Goal: Transaction & Acquisition: Purchase product/service

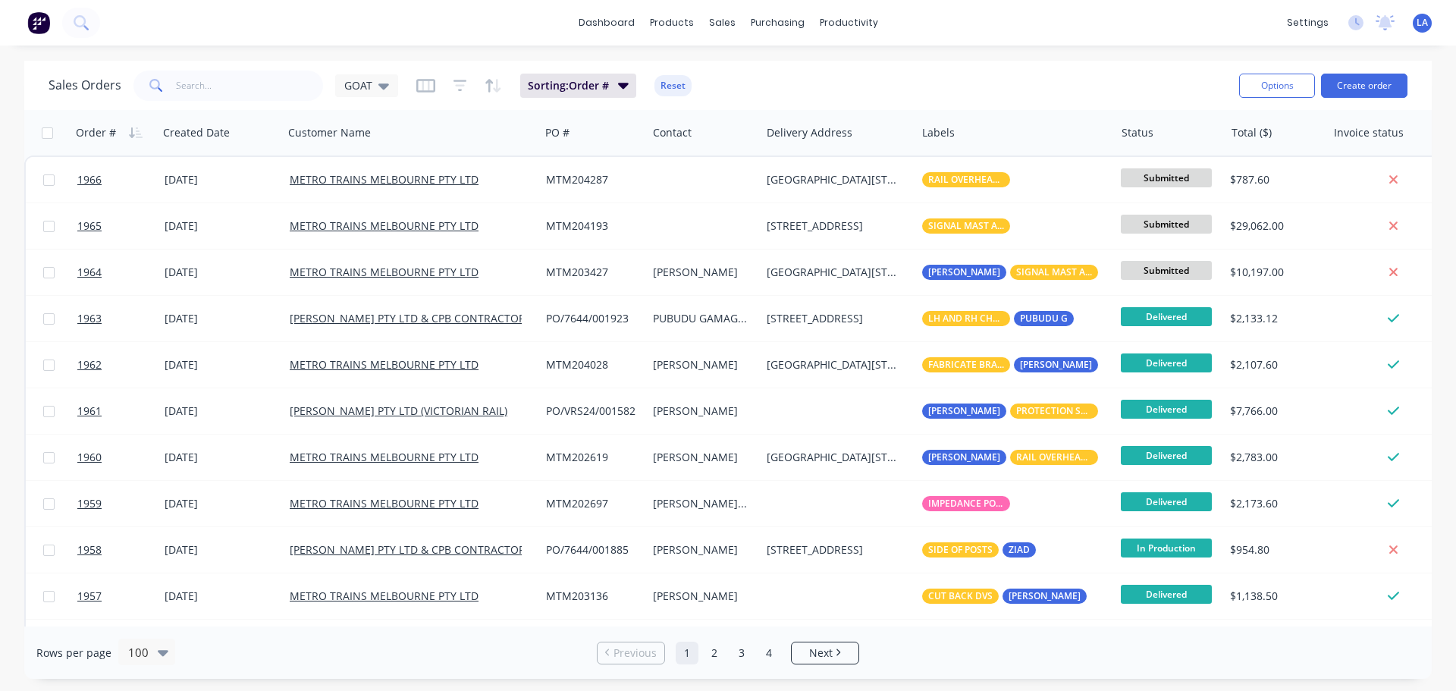
click at [111, 12] on div "dashboard products sales purchasing productivity dashboard products Product Cat…" at bounding box center [728, 23] width 1456 height 46
click at [776, 60] on link "Purchase Orders" at bounding box center [841, 72] width 201 height 30
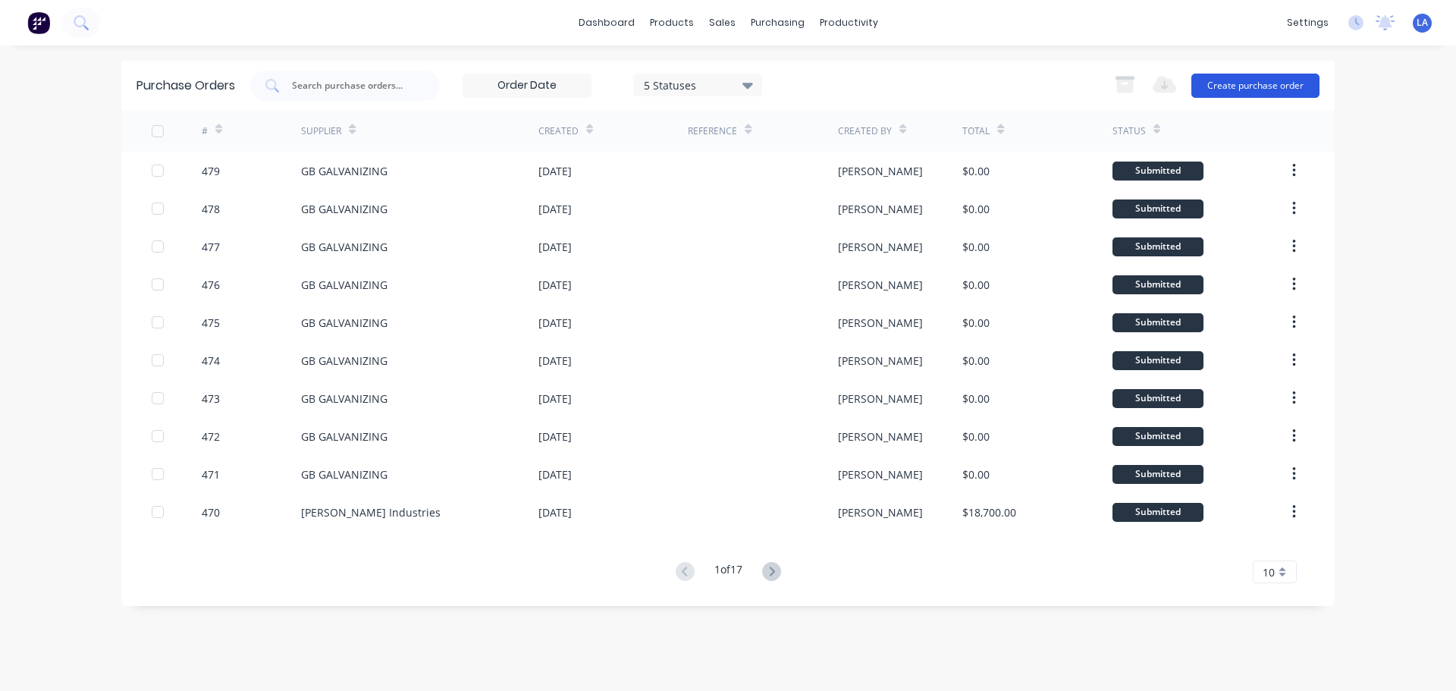
click at [1237, 95] on button "Create purchase order" at bounding box center [1255, 86] width 128 height 24
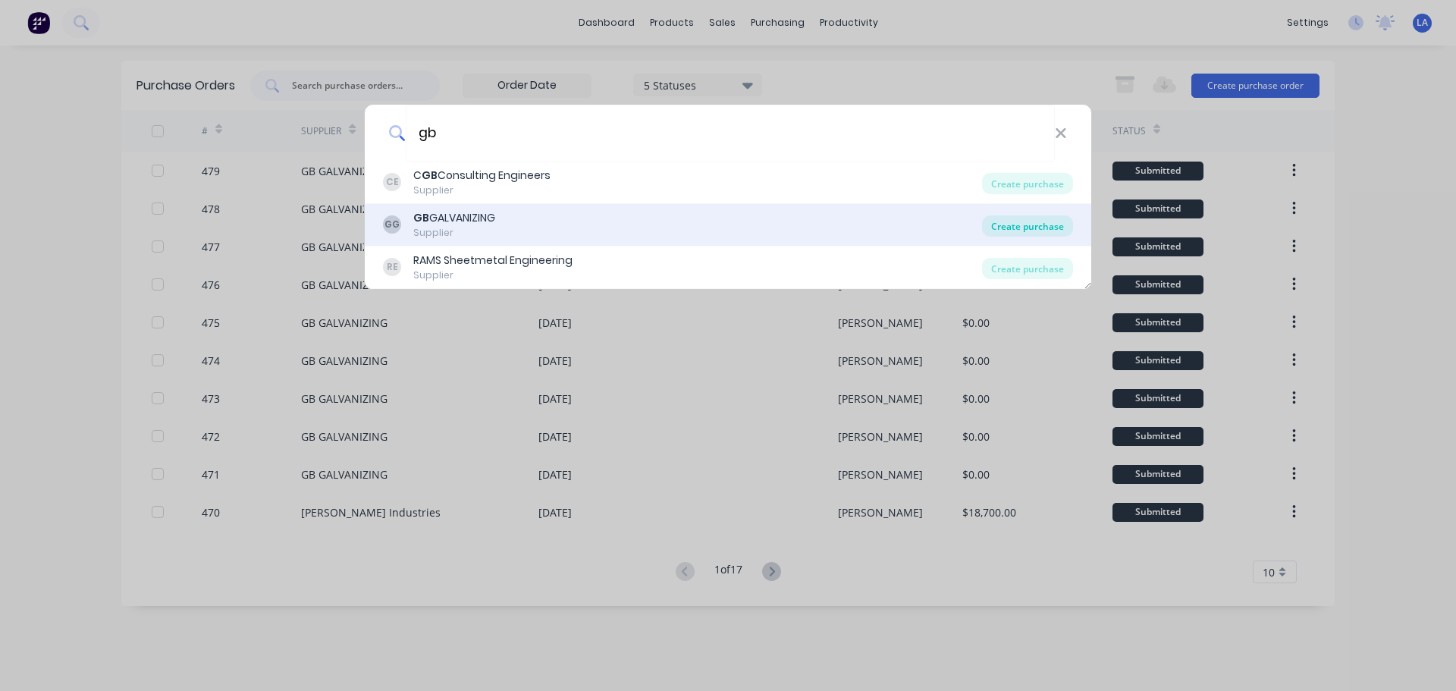
type input "gb"
click at [1034, 223] on div "Create purchase" at bounding box center [1027, 225] width 91 height 21
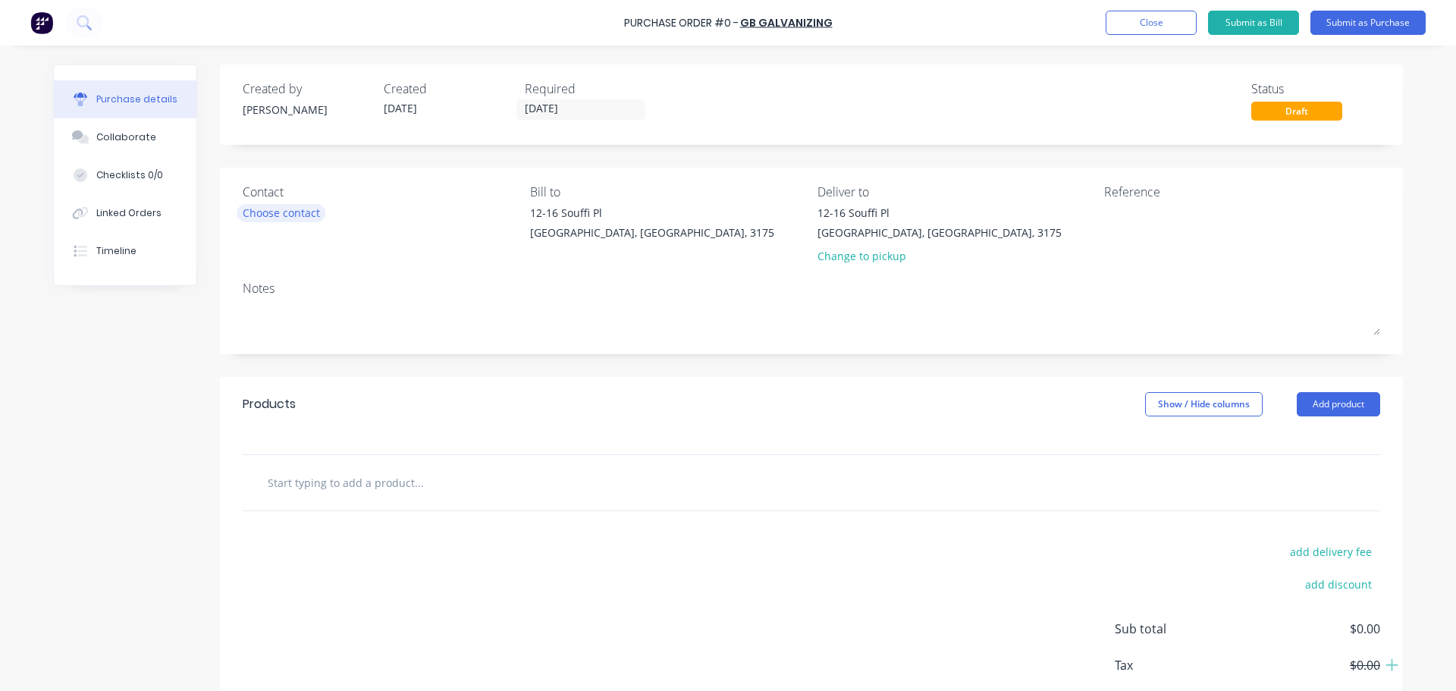
click at [268, 214] on div "Choose contact" at bounding box center [281, 213] width 77 height 16
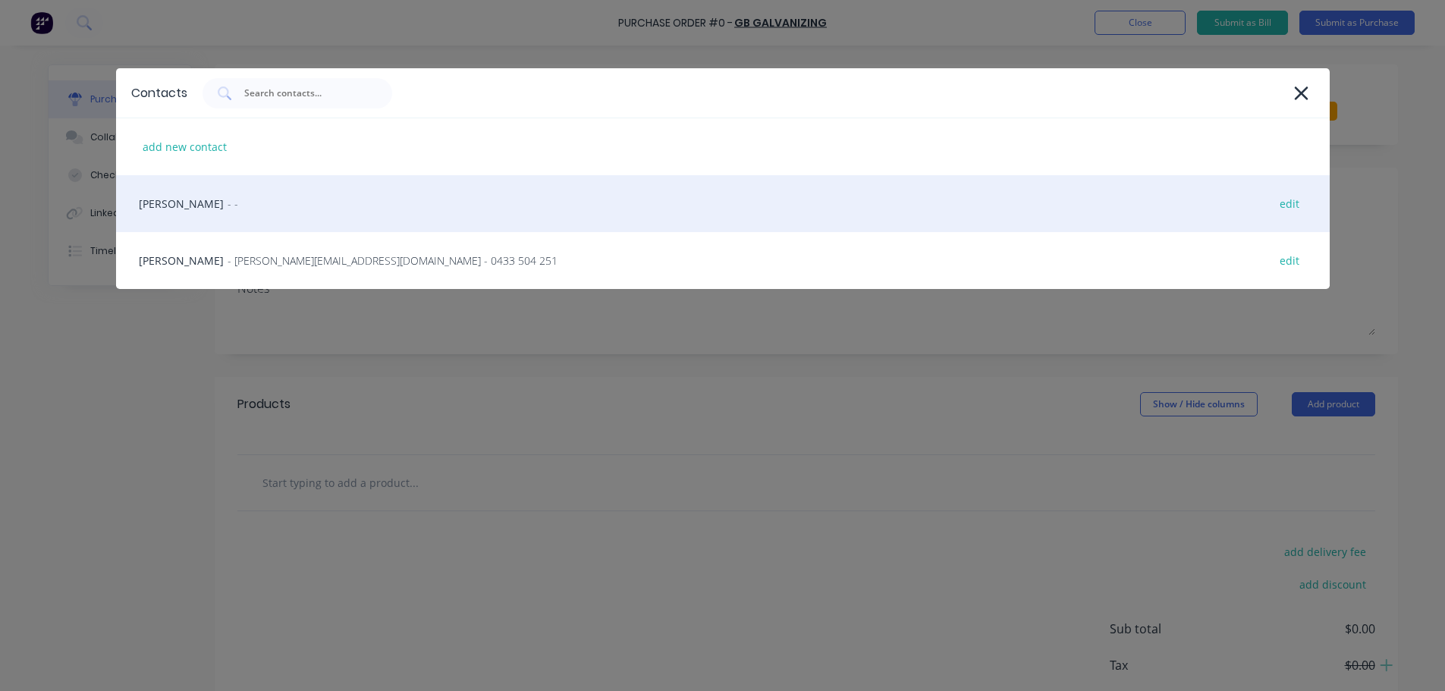
click at [196, 205] on div "James - - edit" at bounding box center [722, 203] width 1213 height 57
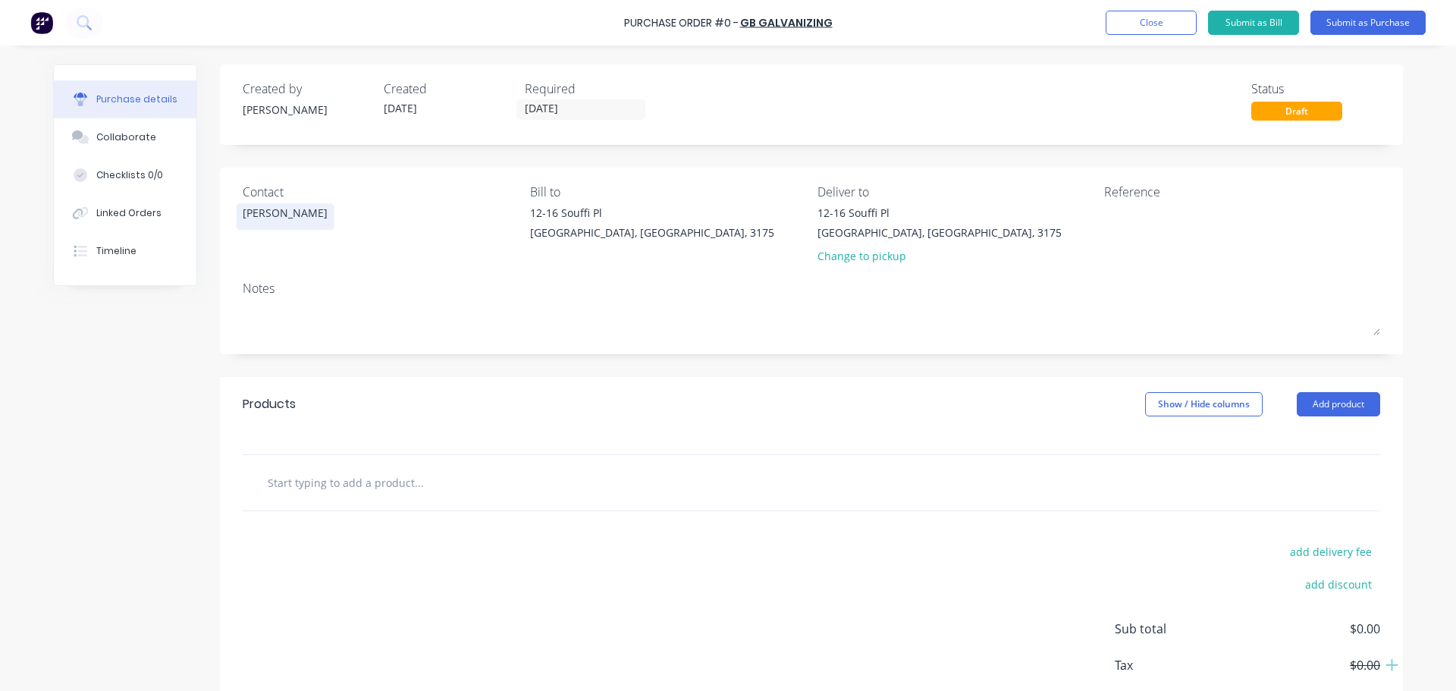
click at [234, 214] on div "Contact James Bill to 12-16 Souffi Pl Dandenong South, Victoria, 3175 Deliver t…" at bounding box center [811, 261] width 1183 height 187
click at [243, 214] on div "James" at bounding box center [285, 213] width 85 height 16
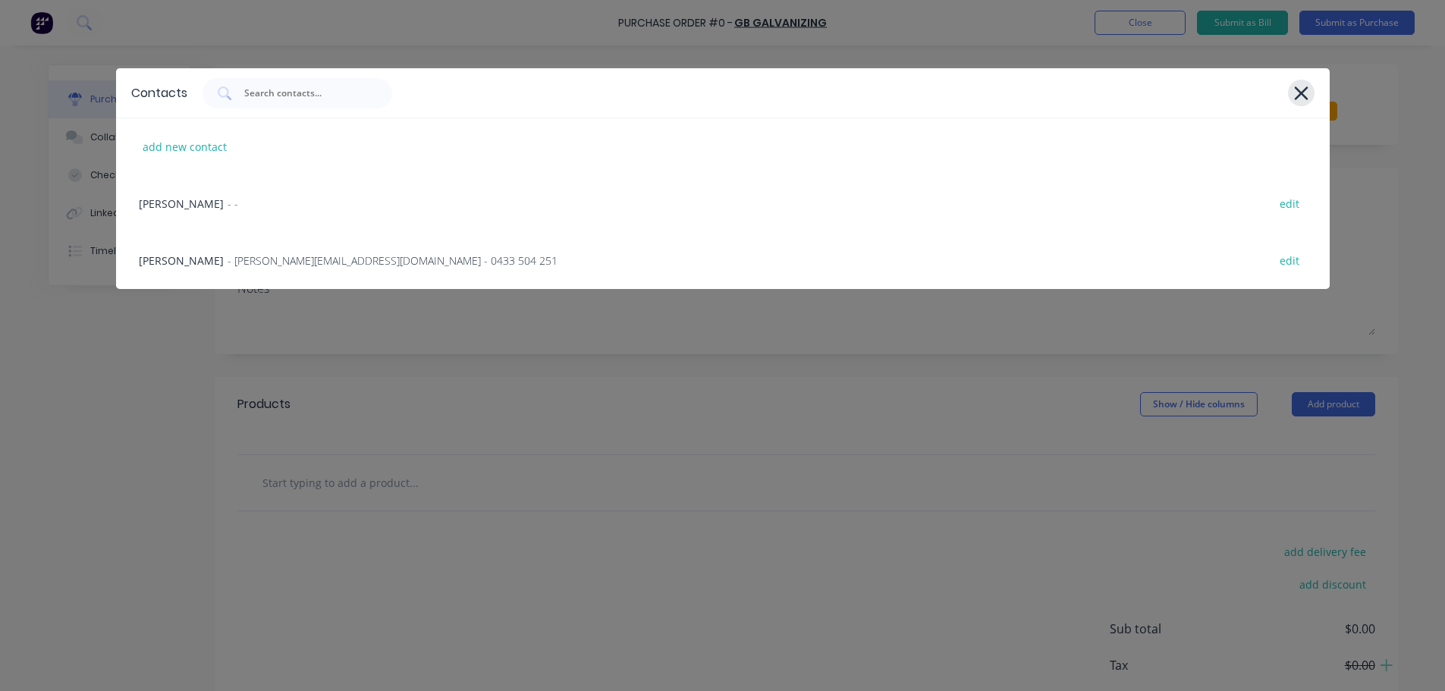
click at [1303, 96] on icon at bounding box center [1301, 93] width 14 height 14
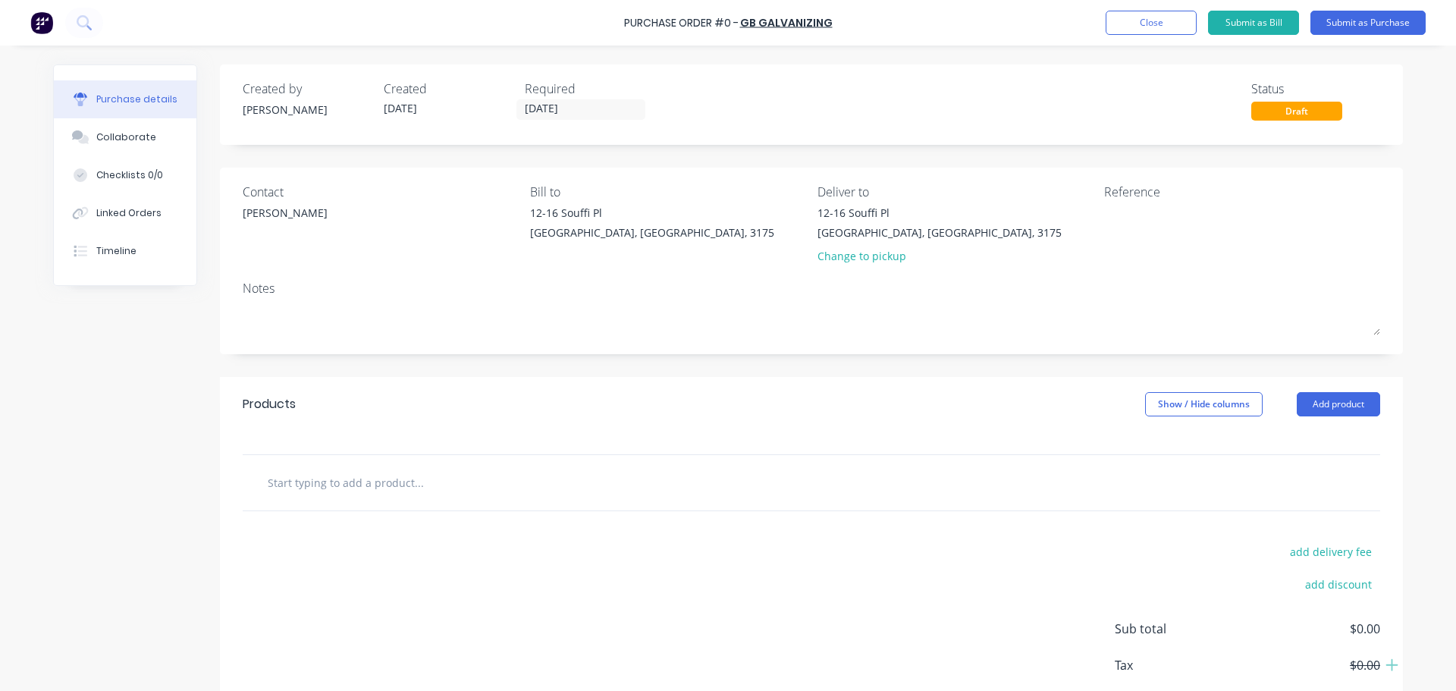
drag, startPoint x: 263, startPoint y: 218, endPoint x: 286, endPoint y: 201, distance: 28.2
click at [286, 201] on div "Contact James" at bounding box center [381, 227] width 276 height 89
click at [263, 212] on div "James" at bounding box center [285, 213] width 85 height 16
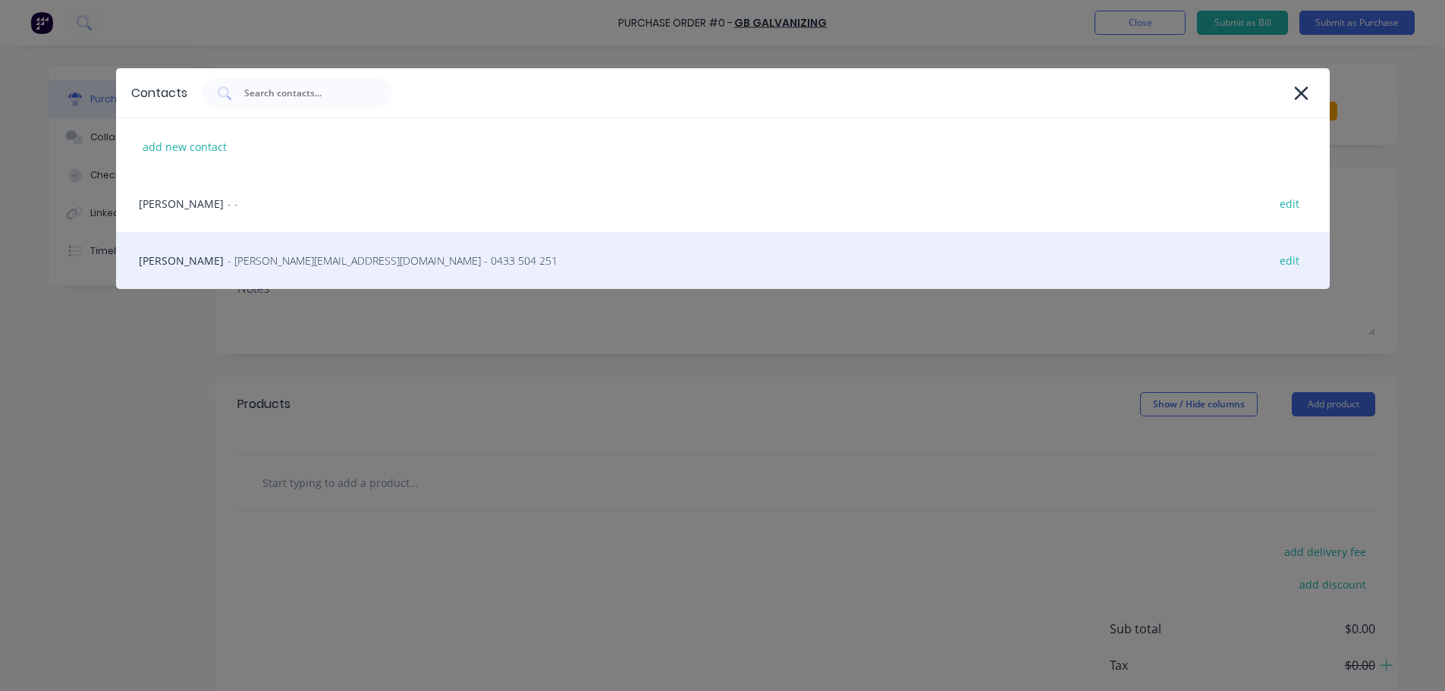
click at [234, 254] on span "- leon@onthe.net.au - 0433 504 251" at bounding box center [393, 261] width 330 height 16
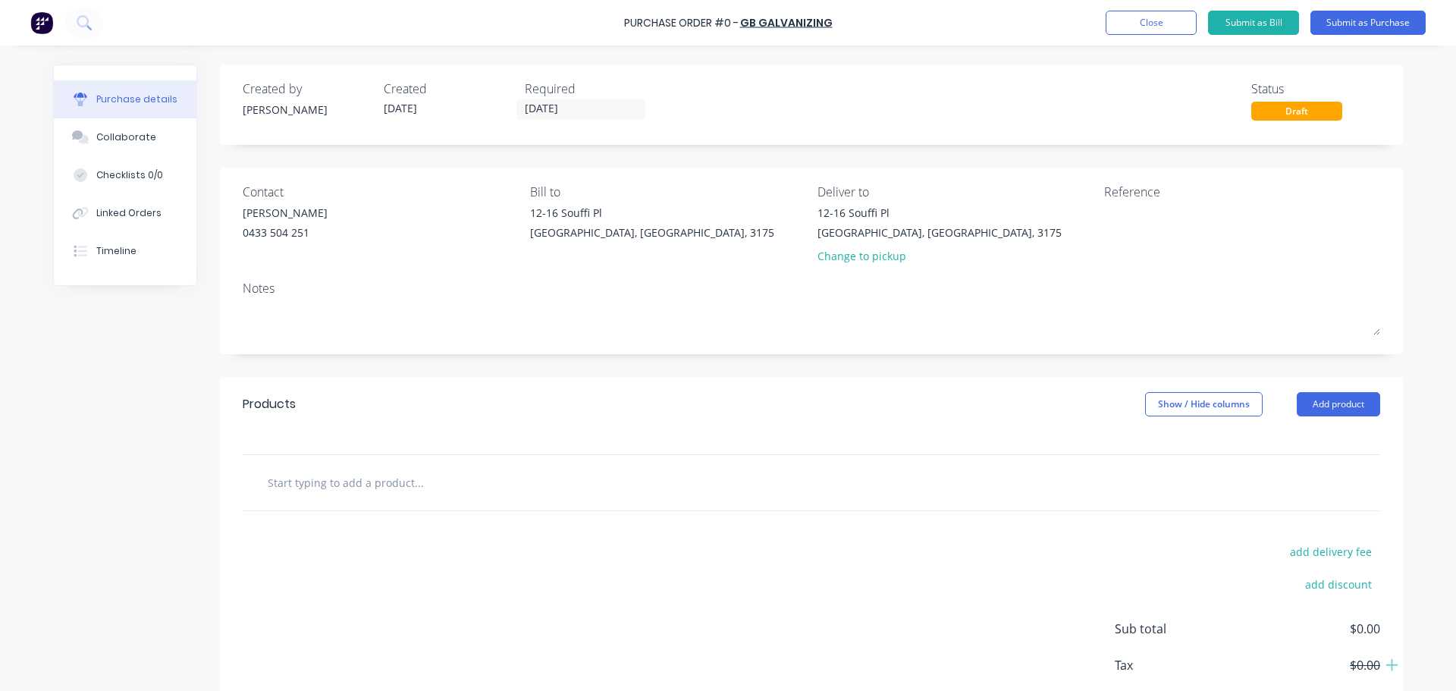
click at [479, 413] on div "Products Show / Hide columns Add product" at bounding box center [811, 404] width 1183 height 55
click at [450, 460] on div at bounding box center [812, 482] width 1138 height 55
click at [430, 476] on input "text" at bounding box center [418, 482] width 303 height 30
click at [438, 482] on input "text" at bounding box center [418, 482] width 303 height 30
type input "310UC159 Boxed L-Shape x 8000MM"
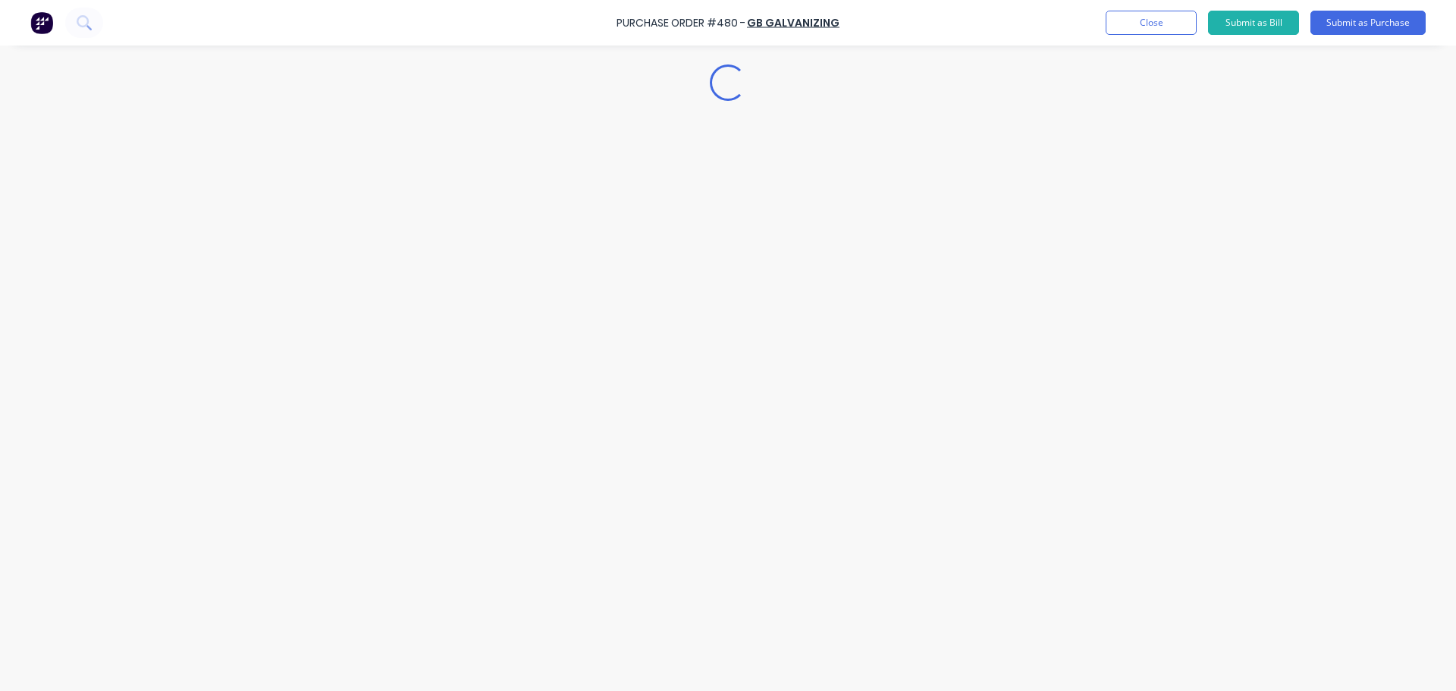
click at [410, 538] on div "Loading..." at bounding box center [728, 322] width 1380 height 615
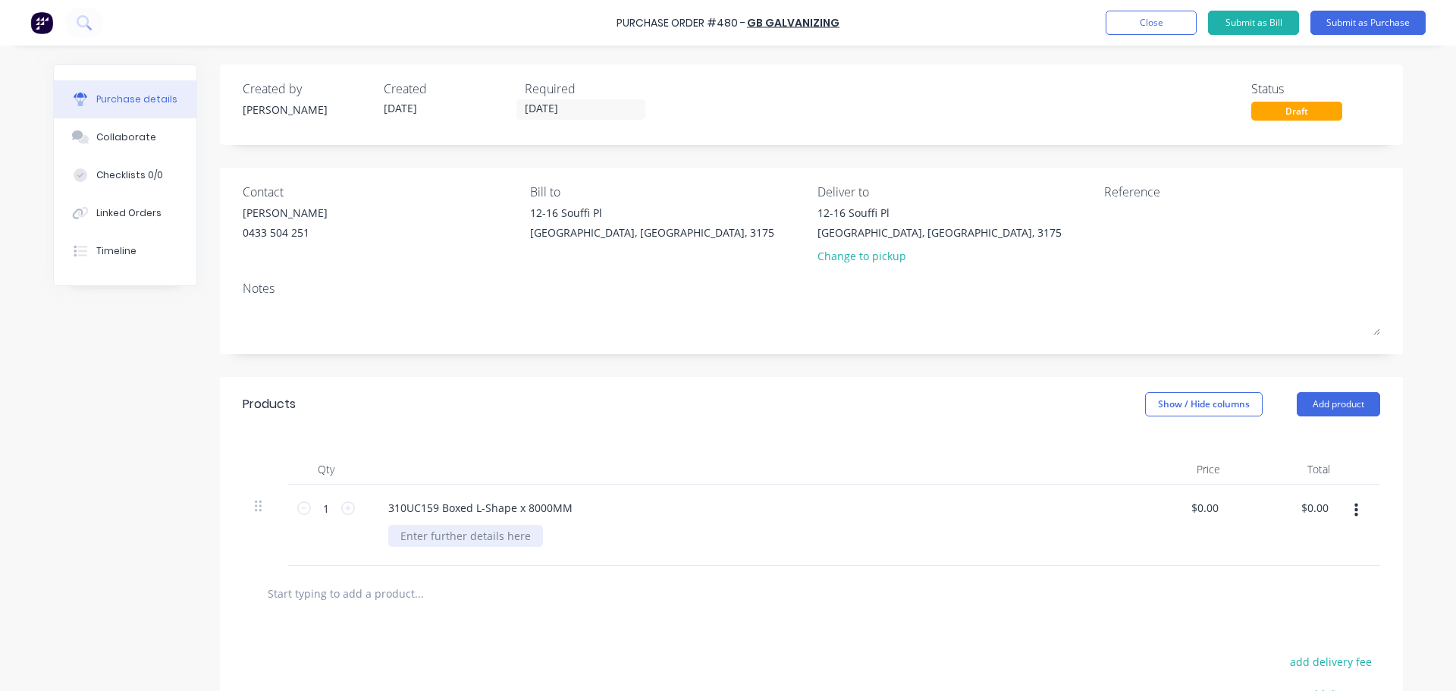
click at [418, 536] on div at bounding box center [465, 536] width 155 height 22
click at [593, 615] on div at bounding box center [812, 593] width 1138 height 55
click at [1345, 24] on button "Submit as Purchase" at bounding box center [1367, 23] width 115 height 24
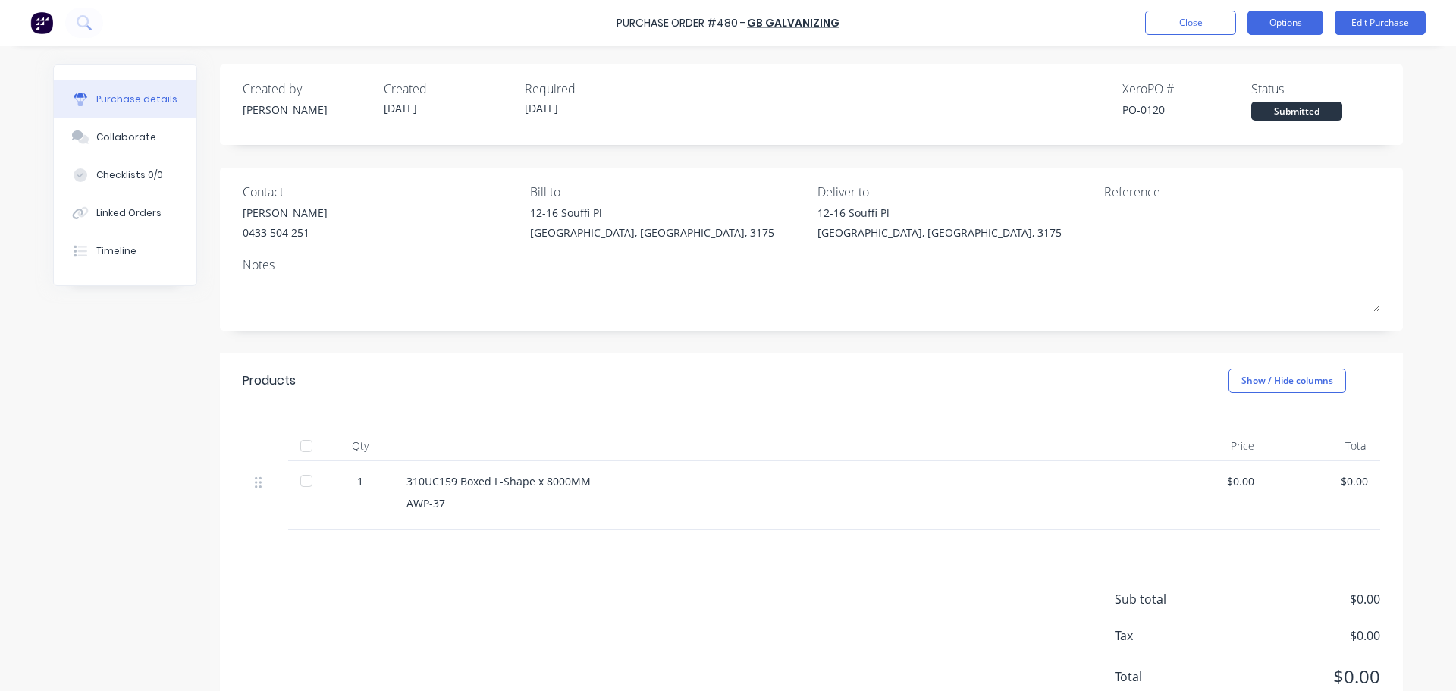
click at [1286, 30] on button "Options" at bounding box center [1286, 23] width 76 height 24
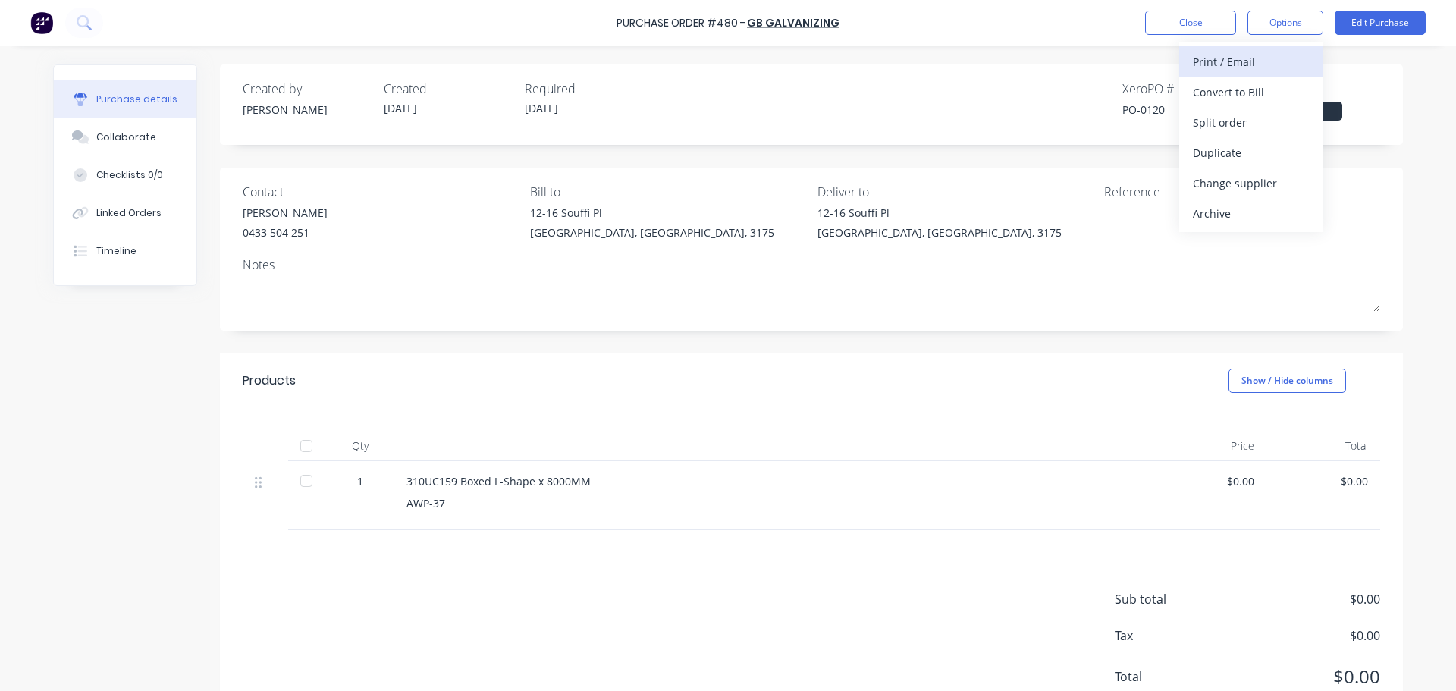
click at [1285, 69] on div "Print / Email" at bounding box center [1251, 62] width 117 height 22
click at [1269, 118] on div "Without pricing" at bounding box center [1251, 122] width 117 height 22
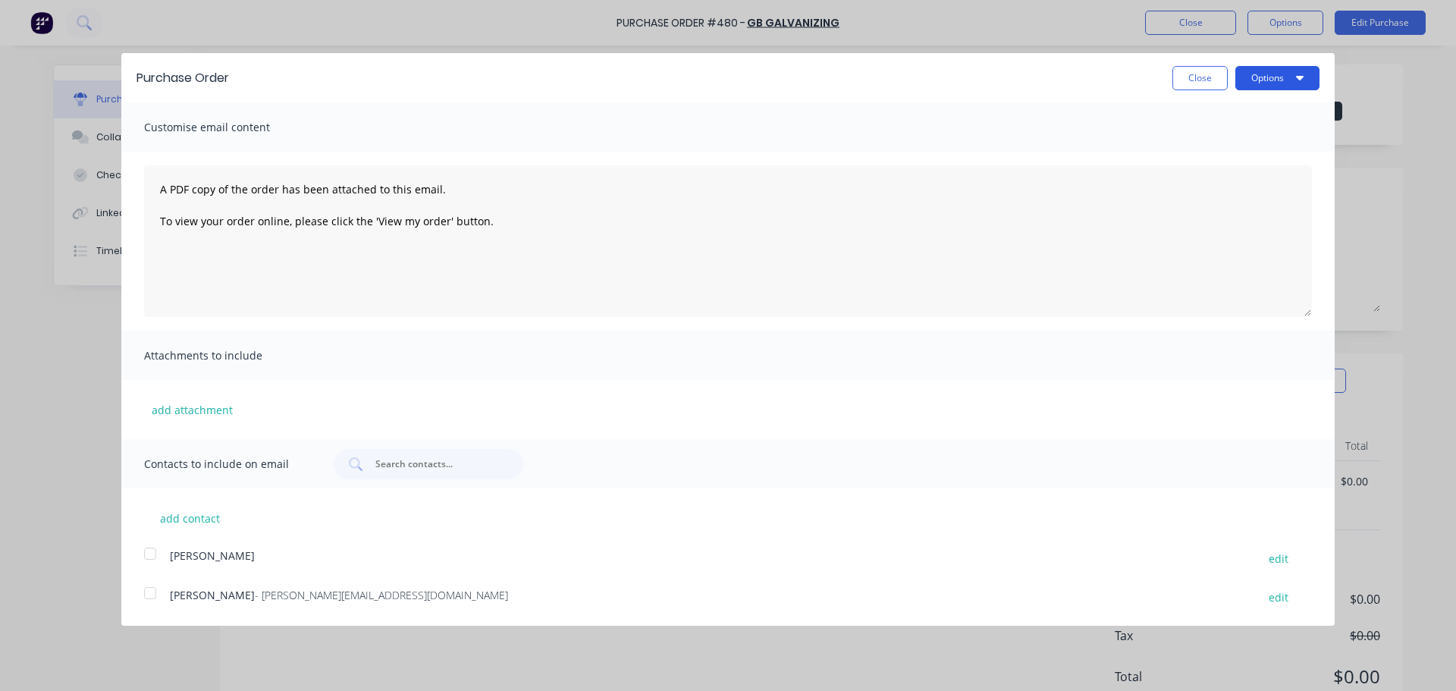
click at [1282, 80] on button "Options" at bounding box center [1277, 78] width 84 height 24
click at [1275, 111] on div "Print" at bounding box center [1247, 116] width 117 height 22
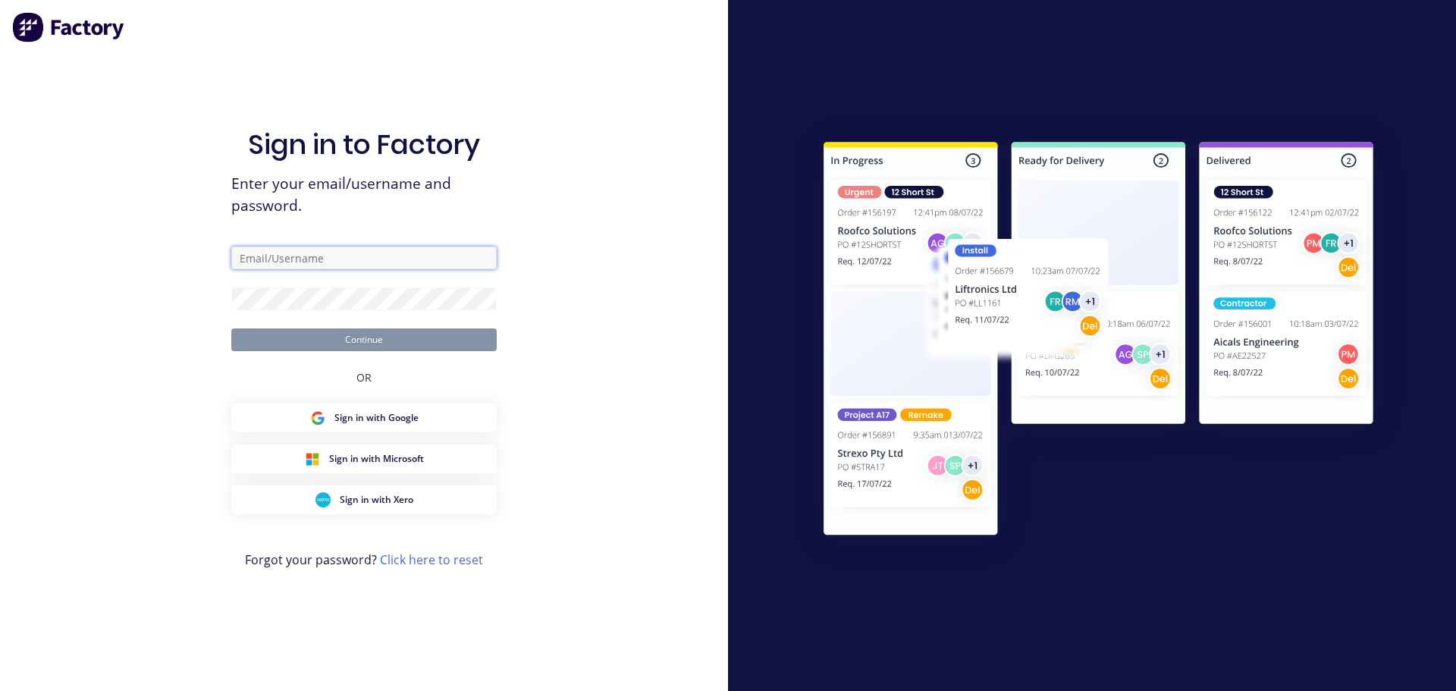
type input "leon@onthe.net.au"
click at [381, 347] on button "Continue" at bounding box center [363, 339] width 265 height 23
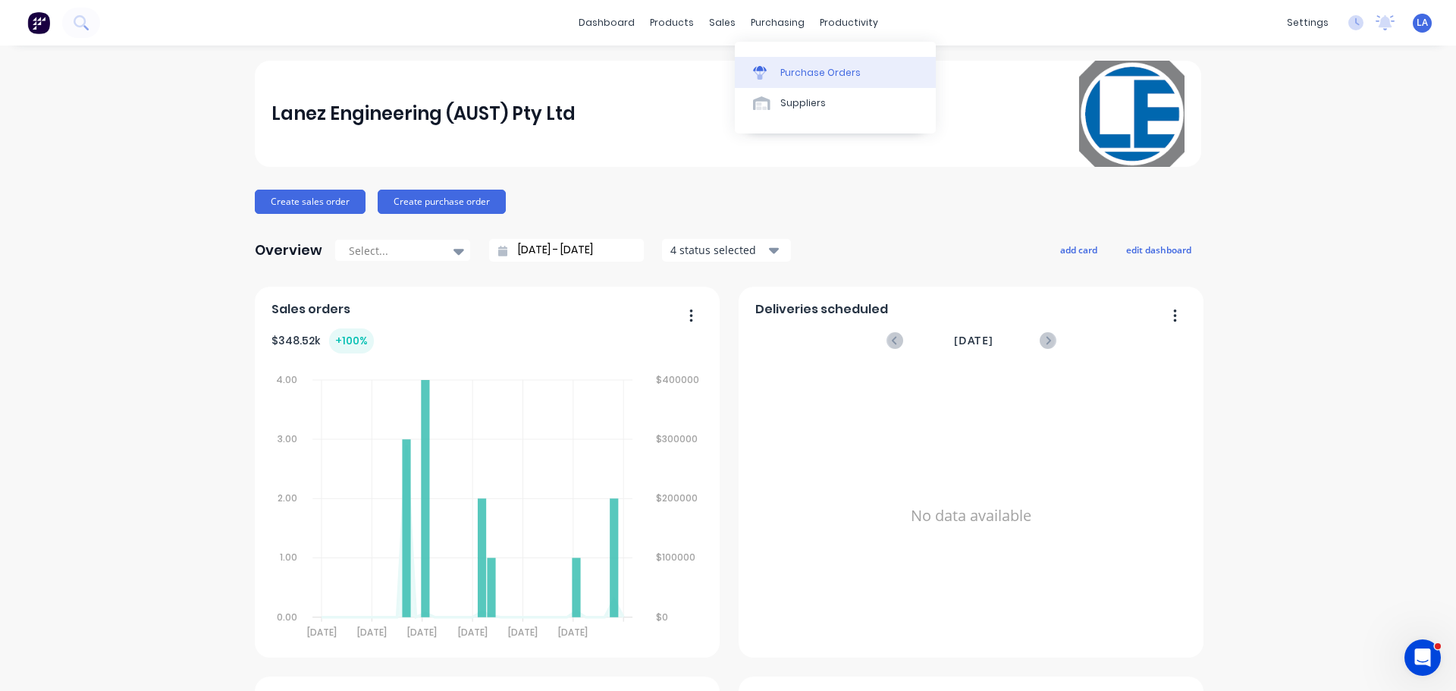
click at [777, 77] on link "Purchase Orders" at bounding box center [835, 72] width 201 height 30
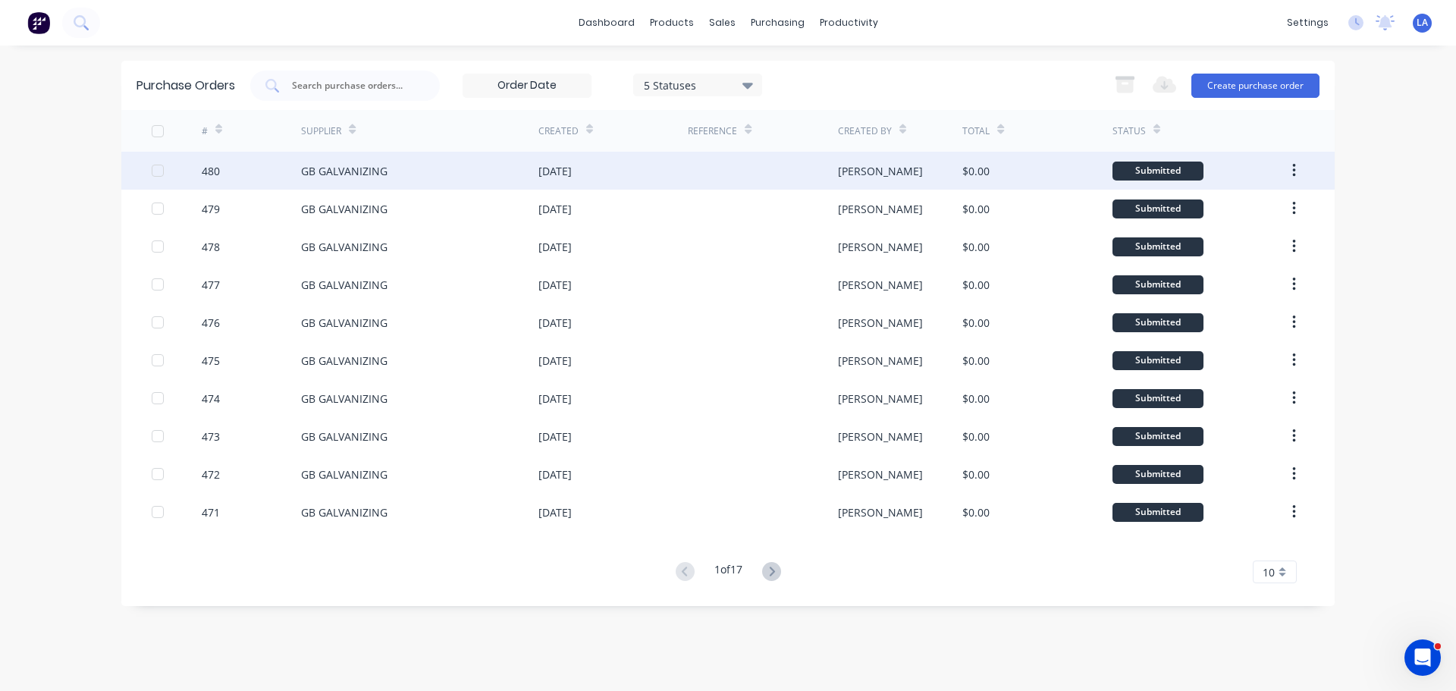
click at [394, 172] on div "GB GALVANIZING" at bounding box center [419, 171] width 237 height 38
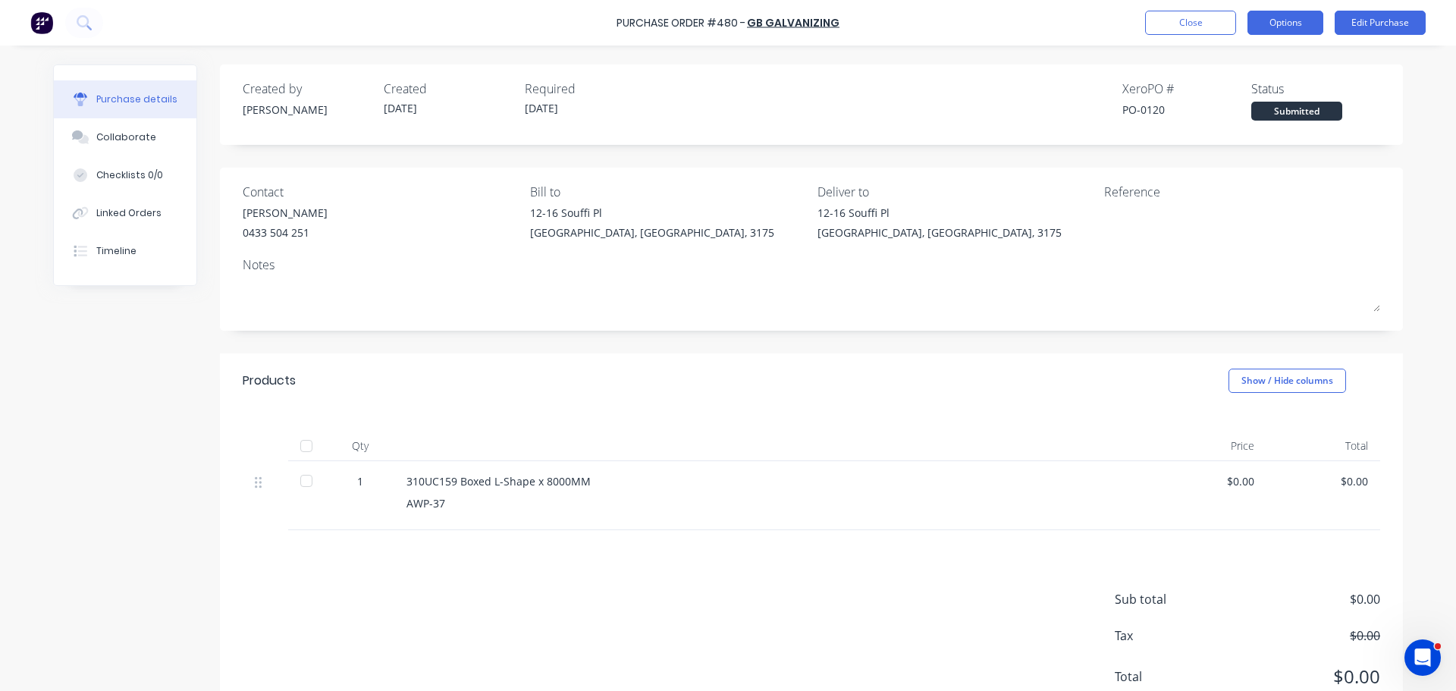
click at [1308, 26] on button "Options" at bounding box center [1286, 23] width 76 height 24
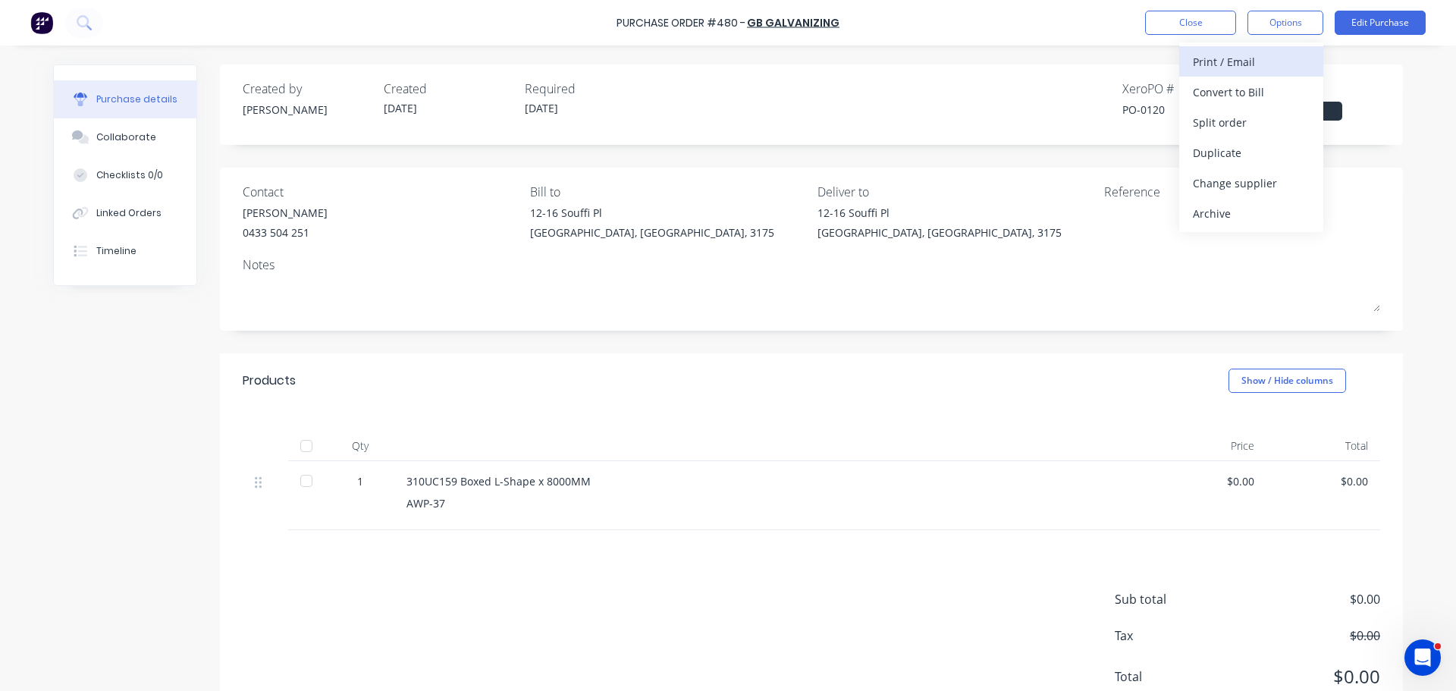
click at [1301, 65] on div "Print / Email" at bounding box center [1251, 62] width 117 height 22
click at [1270, 144] on div "Created by Leon Created 27/08/25 Required 27/08/25 Xero PO # PO-0120 Status Sub…" at bounding box center [811, 104] width 1183 height 80
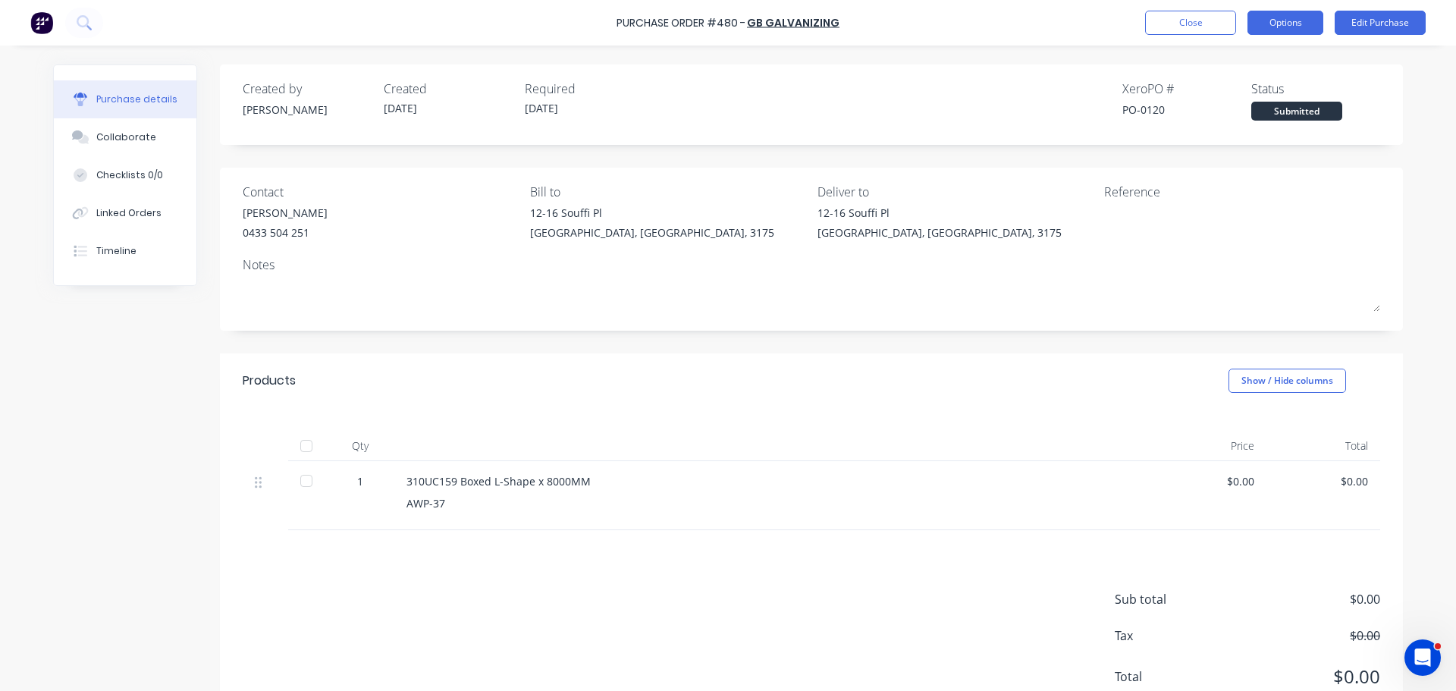
click at [1271, 30] on button "Options" at bounding box center [1286, 23] width 76 height 24
drag, startPoint x: 1270, startPoint y: 36, endPoint x: 1255, endPoint y: 115, distance: 80.3
click at [1255, 115] on div "Back With pricing Without pricing" at bounding box center [1251, 91] width 144 height 99
click at [1255, 115] on div "Without pricing" at bounding box center [1251, 122] width 117 height 22
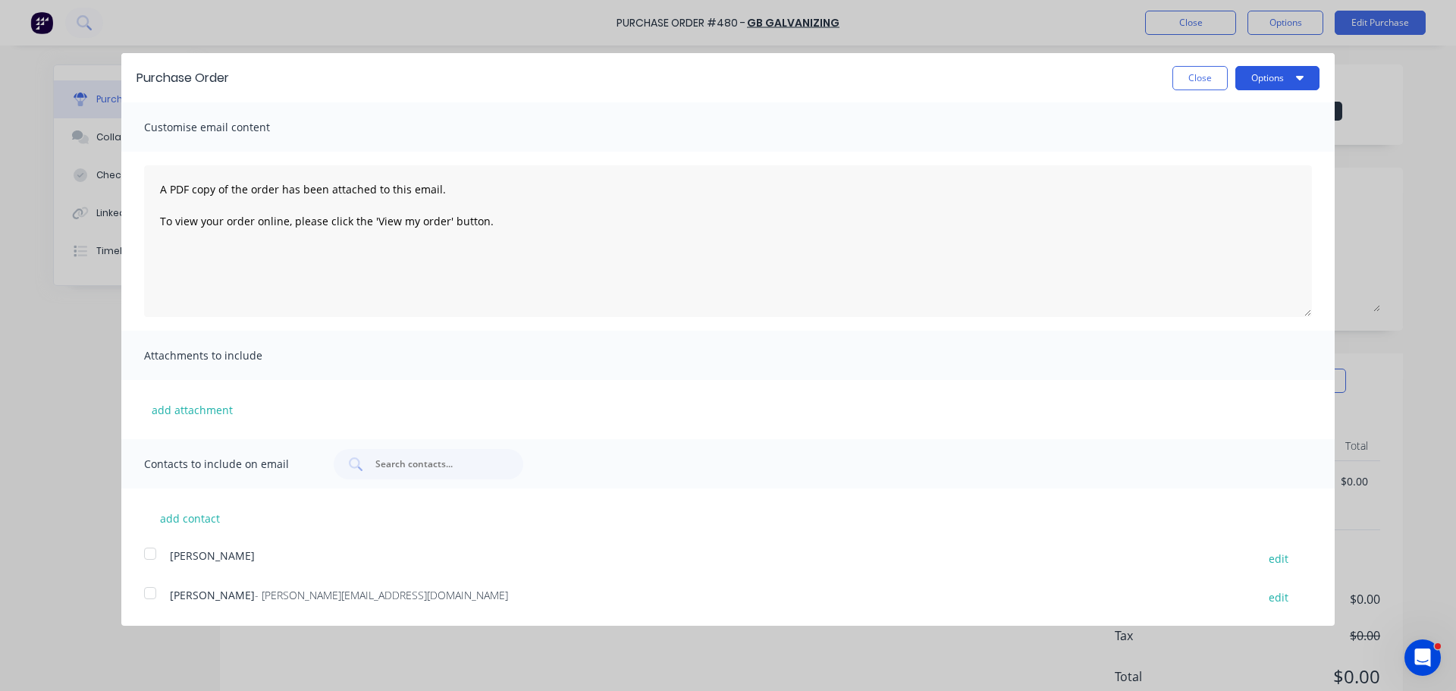
click at [1257, 76] on button "Options" at bounding box center [1277, 78] width 84 height 24
click at [1252, 114] on div "Print" at bounding box center [1247, 116] width 117 height 22
click at [1191, 124] on div "Print" at bounding box center [1247, 116] width 117 height 22
click at [1219, 137] on div "Email" at bounding box center [1247, 147] width 117 height 22
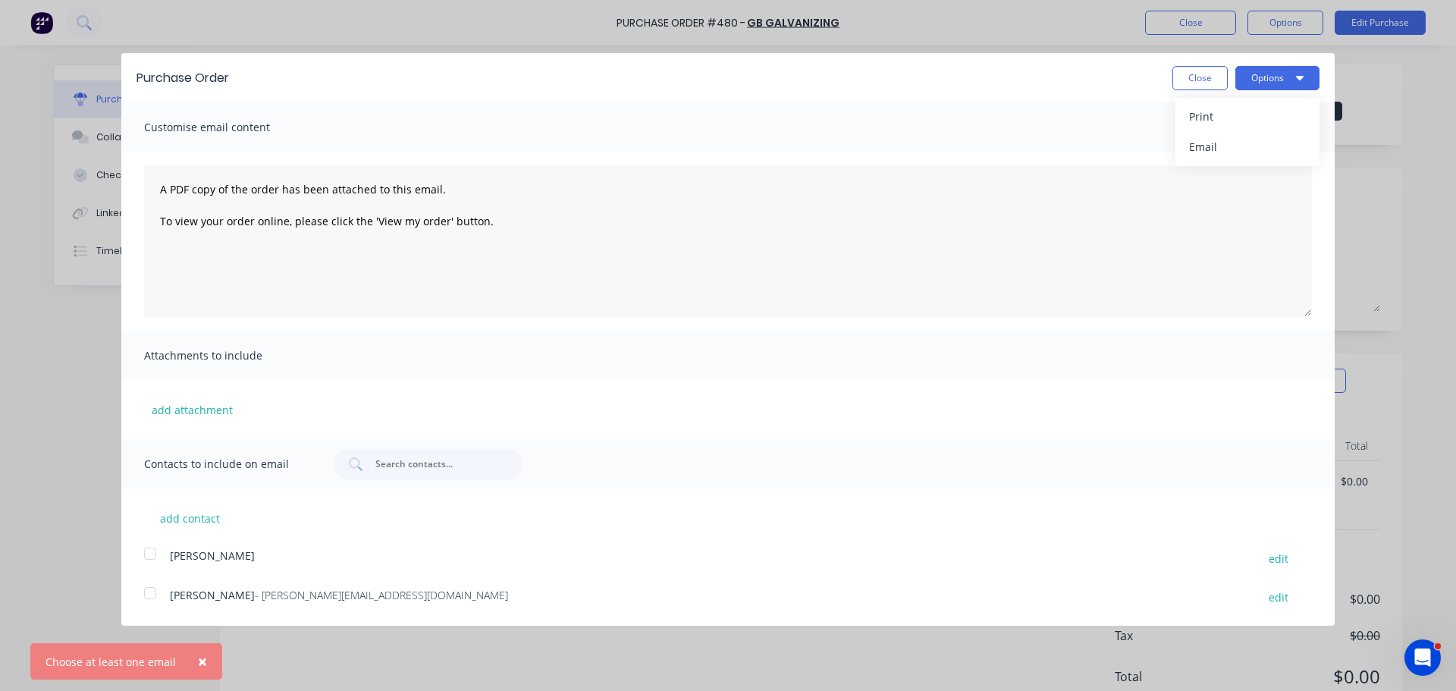
click at [184, 594] on span "[PERSON_NAME]" at bounding box center [212, 595] width 85 height 14
click at [1232, 78] on div "Close Options" at bounding box center [1245, 78] width 147 height 24
click at [1255, 85] on button "Options" at bounding box center [1277, 78] width 84 height 24
click at [1237, 150] on div "Email" at bounding box center [1247, 147] width 117 height 22
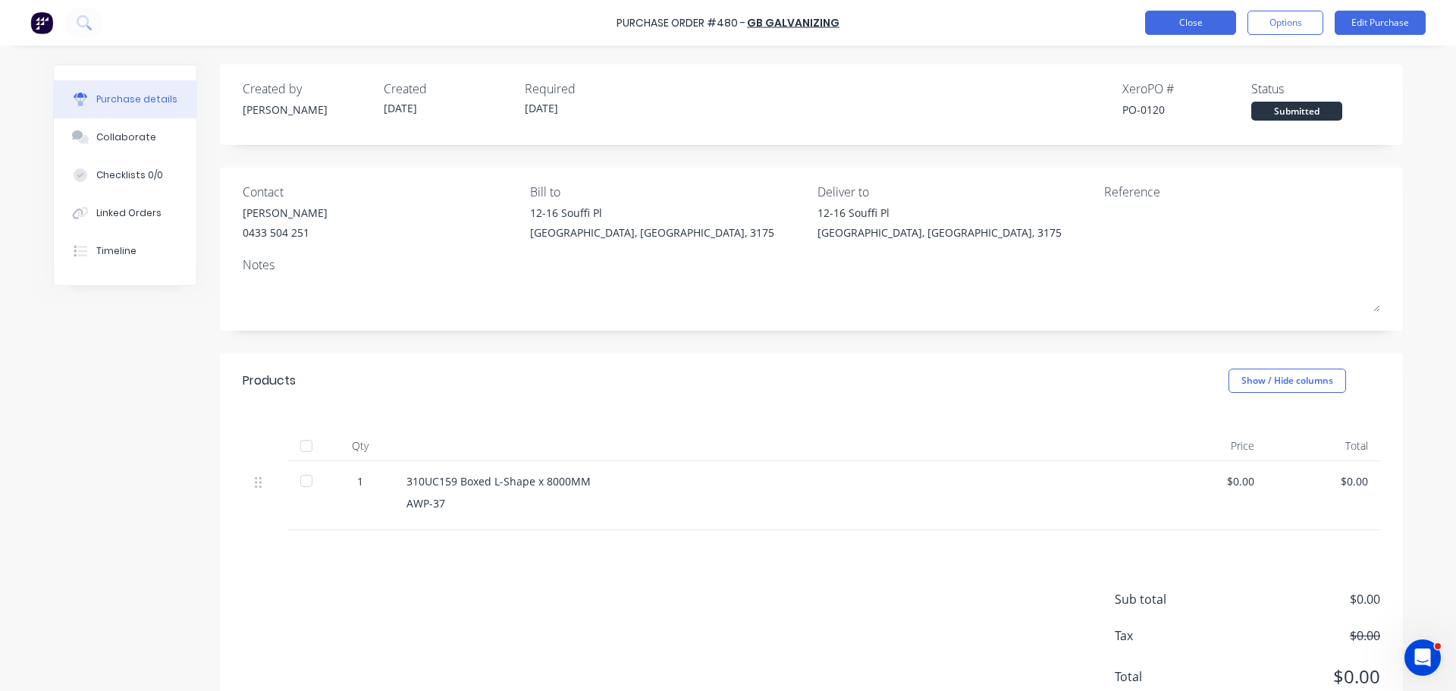
click at [1200, 23] on button "Close" at bounding box center [1190, 23] width 91 height 24
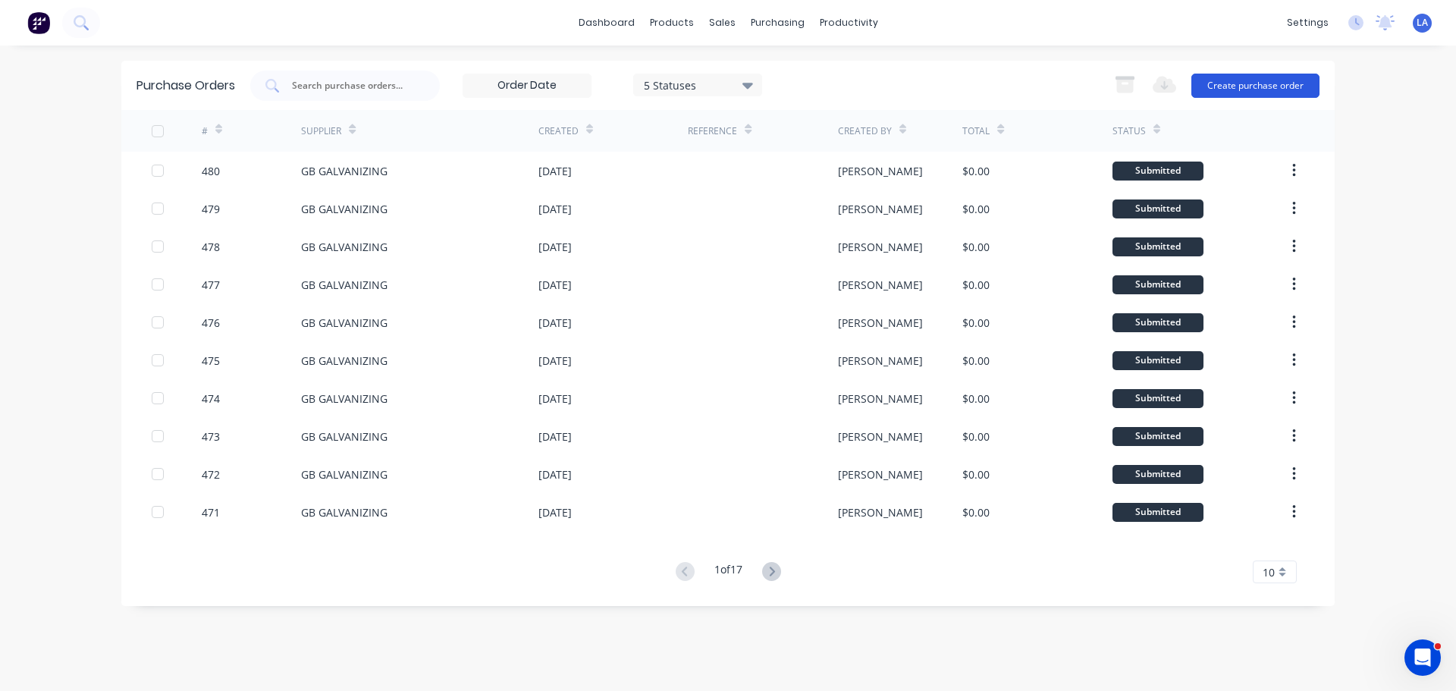
click at [1232, 88] on button "Create purchase order" at bounding box center [1255, 86] width 128 height 24
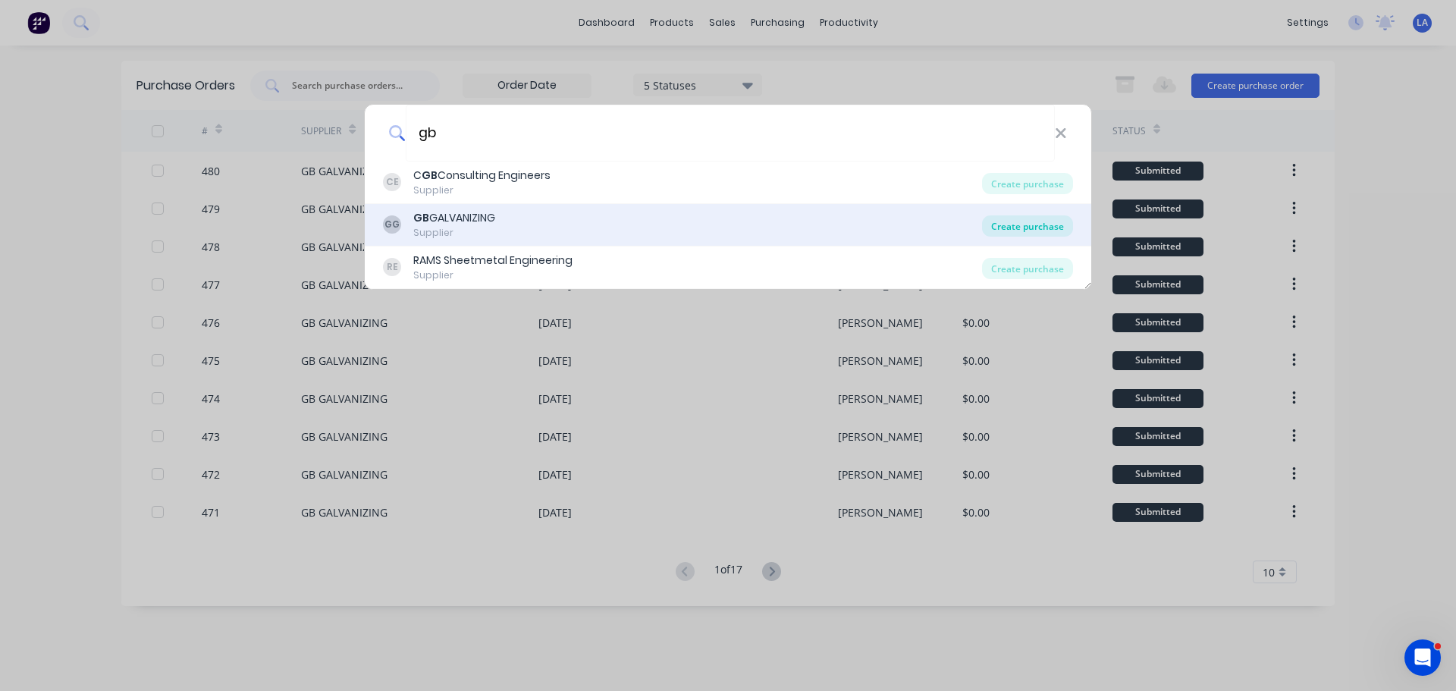
type input "gb"
click at [1021, 223] on div "Create purchase" at bounding box center [1027, 225] width 91 height 21
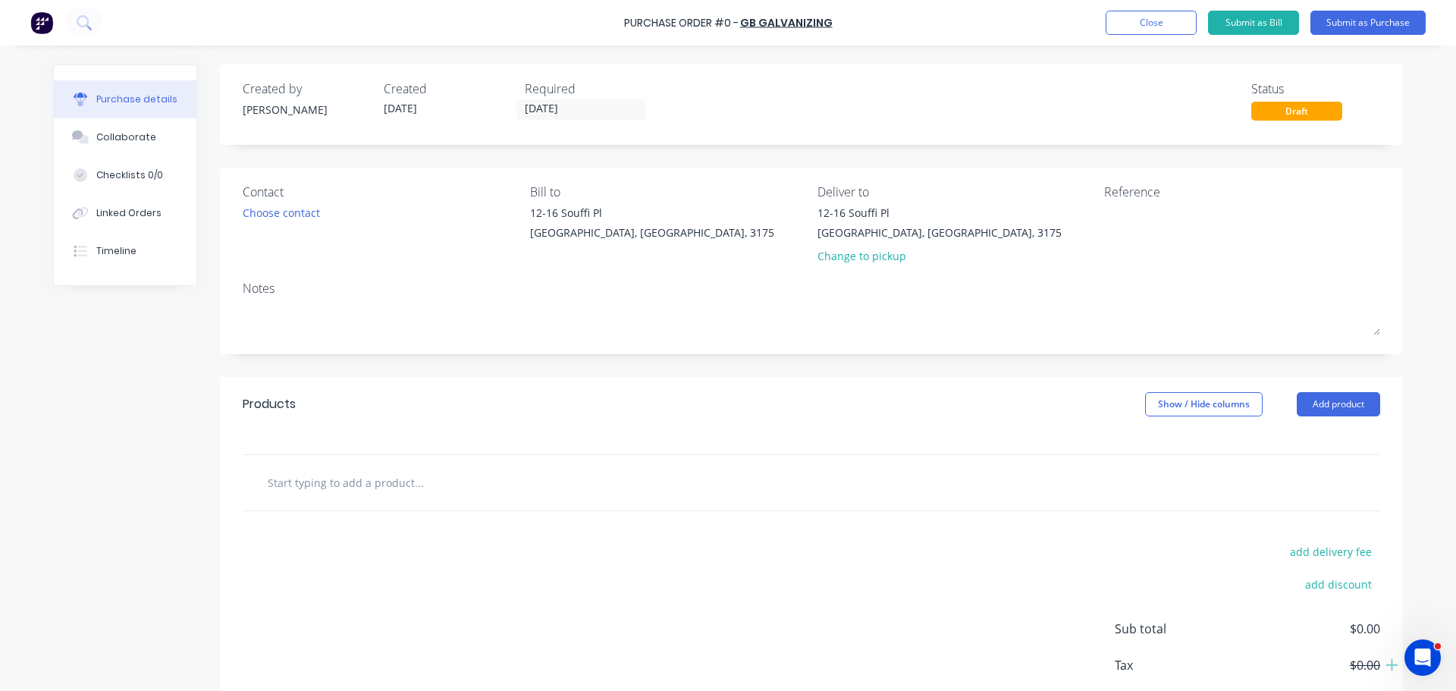
click at [346, 484] on input "text" at bounding box center [418, 482] width 303 height 30
click at [341, 485] on input "300PFC Boxed Bam x 5500MM" at bounding box center [418, 482] width 303 height 30
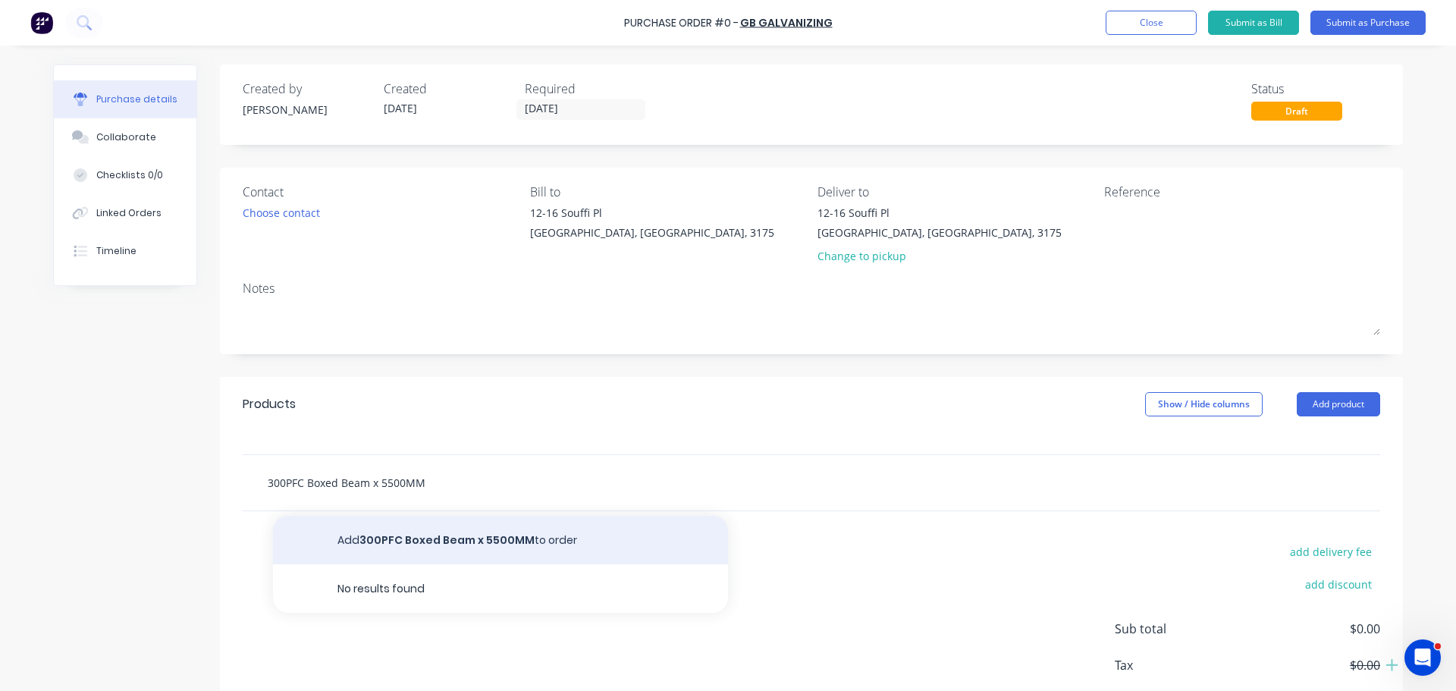
type input "300PFC Boxed Beam x 5500MM"
click at [398, 543] on button "Add 300PFC Boxed Beam x 5500MM to order" at bounding box center [500, 540] width 455 height 49
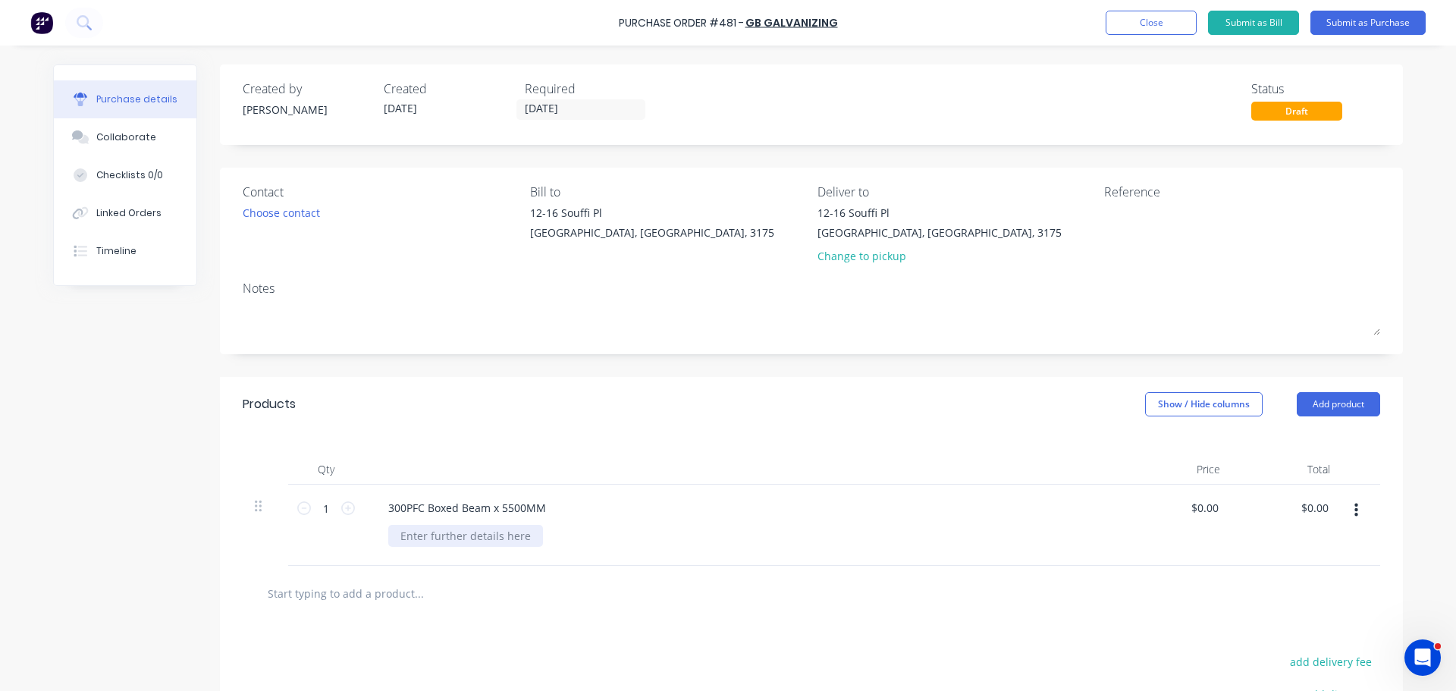
click at [448, 538] on div at bounding box center [465, 536] width 155 height 22
click at [577, 596] on div at bounding box center [482, 609] width 455 height 30
click at [1360, 21] on button "Submit as Purchase" at bounding box center [1367, 23] width 115 height 24
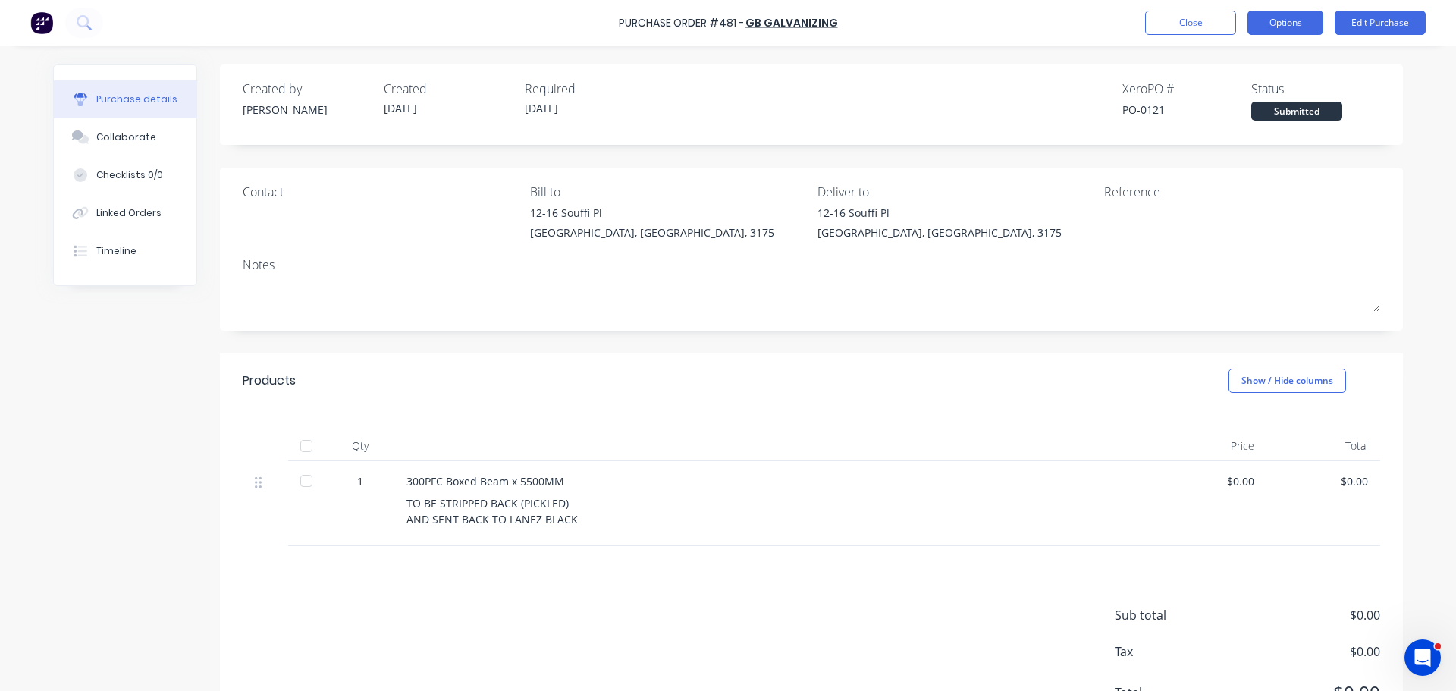
click at [1264, 33] on button "Options" at bounding box center [1286, 23] width 76 height 24
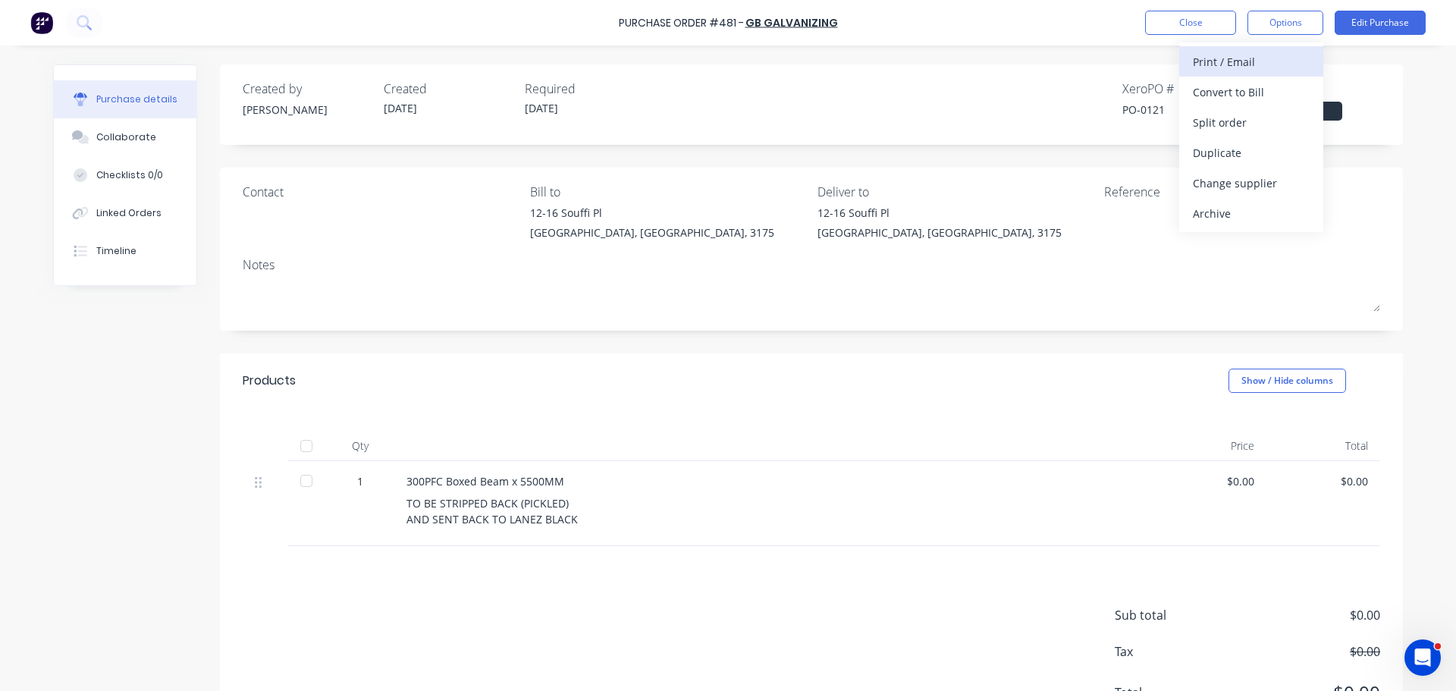
click at [1260, 68] on div "Print / Email" at bounding box center [1251, 62] width 117 height 22
click at [1257, 111] on div "Without pricing" at bounding box center [1251, 122] width 117 height 22
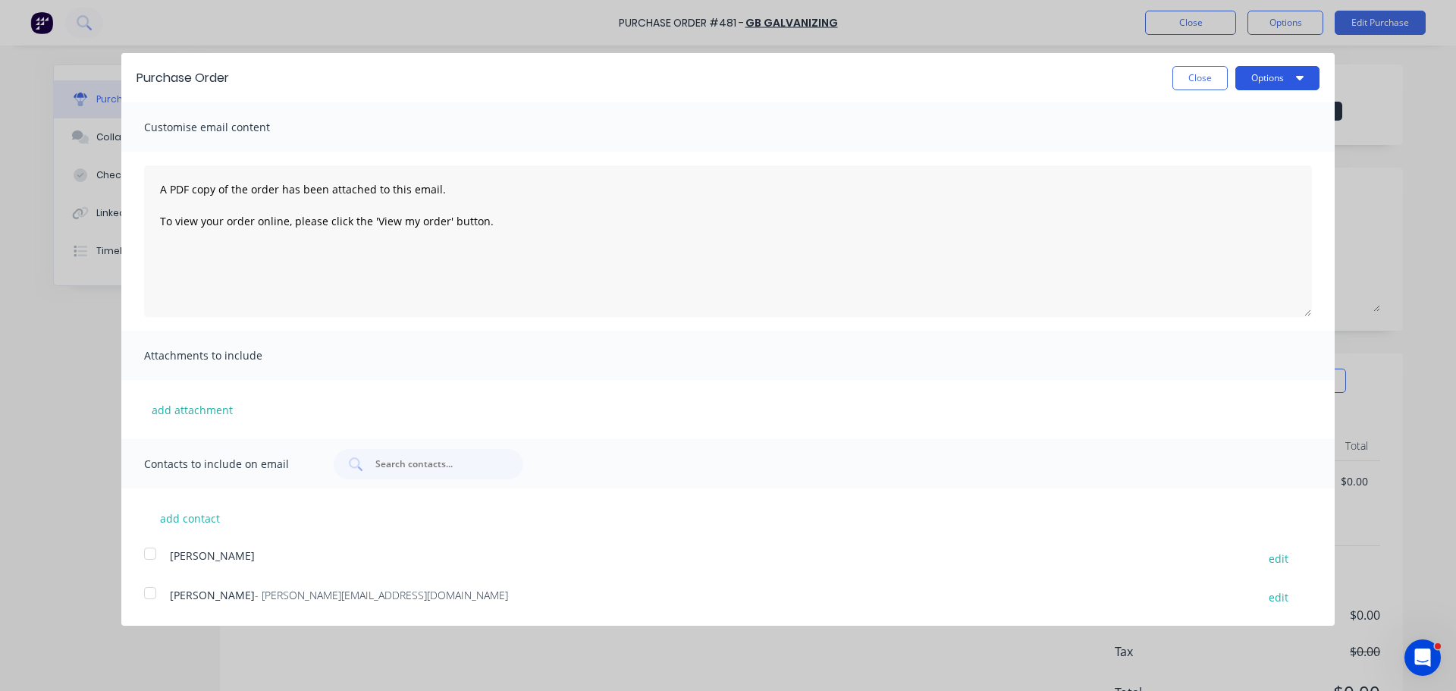
click at [1262, 76] on button "Options" at bounding box center [1277, 78] width 84 height 24
click at [1257, 105] on button "Print" at bounding box center [1247, 117] width 144 height 30
click at [1235, 151] on div "Email" at bounding box center [1247, 147] width 117 height 22
drag, startPoint x: 293, startPoint y: 598, endPoint x: 579, endPoint y: 490, distance: 305.1
click at [293, 598] on span "- leon@onthe.net.au" at bounding box center [381, 595] width 253 height 14
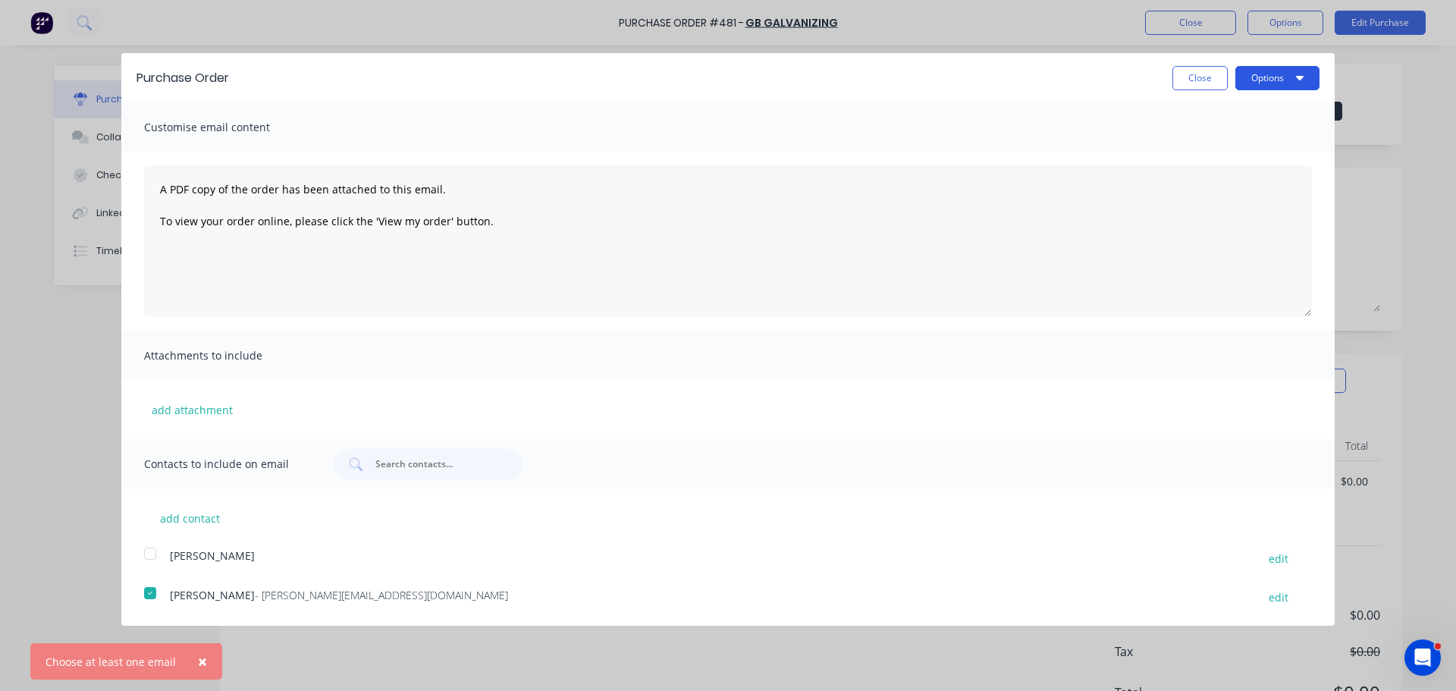
click at [1264, 69] on button "Options" at bounding box center [1277, 78] width 84 height 24
click at [1260, 136] on div "Email" at bounding box center [1247, 147] width 117 height 22
